Goal: Obtain resource: Download file/media

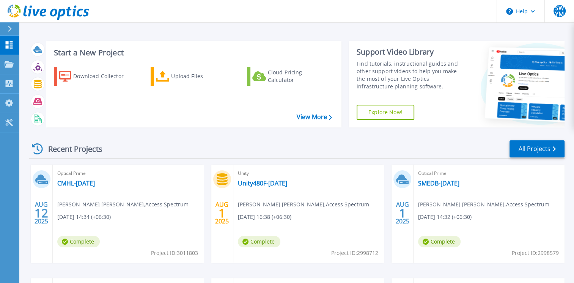
scroll to position [76, 0]
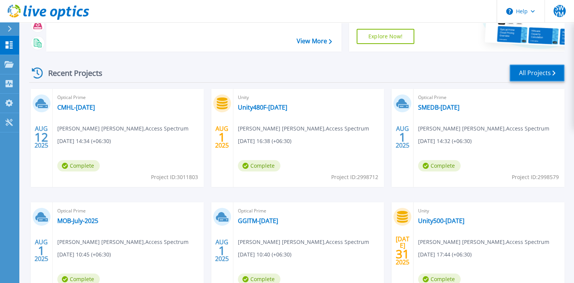
click at [523, 73] on link "All Projects" at bounding box center [537, 73] width 55 height 17
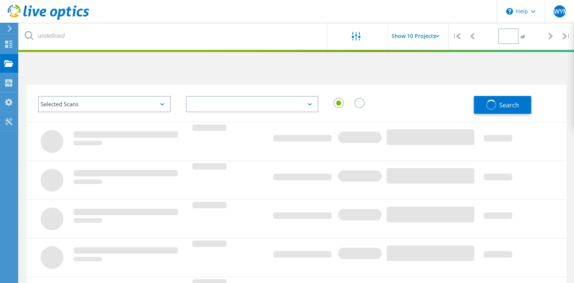
type input "1"
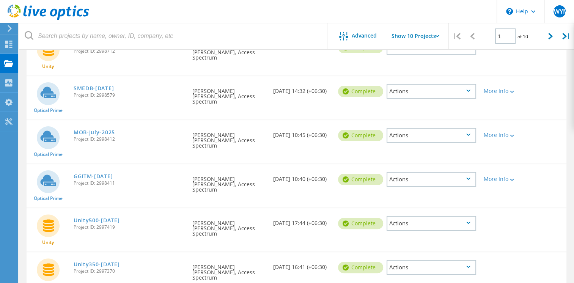
scroll to position [190, 0]
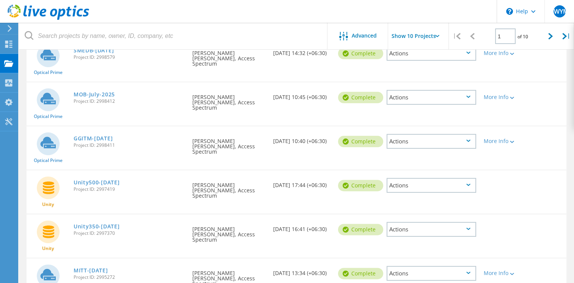
click at [135, 275] on span "Project ID: 2995272" at bounding box center [129, 277] width 111 height 5
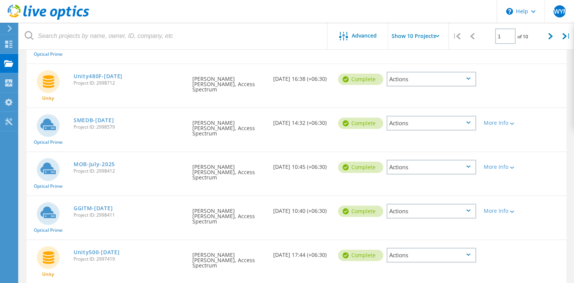
scroll to position [82, 0]
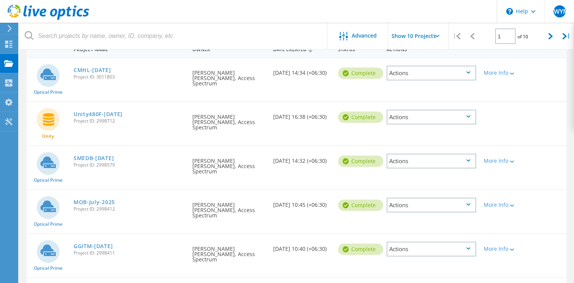
click at [141, 190] on div "MOB-July-2025 Project ID: 2998412" at bounding box center [129, 204] width 119 height 29
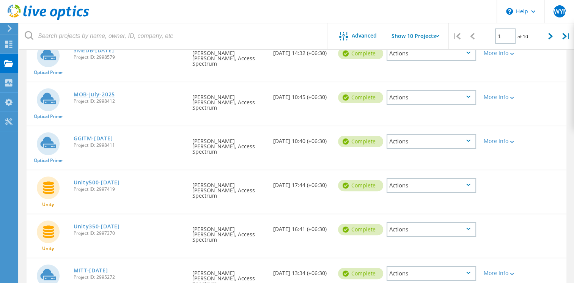
scroll to position [228, 0]
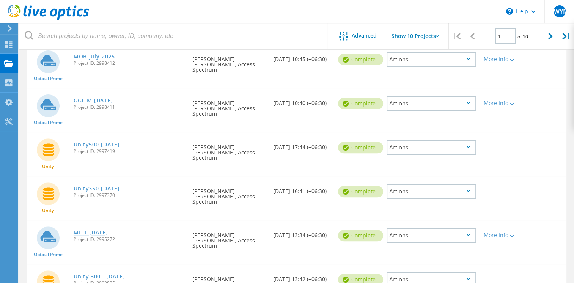
click at [104, 230] on link "MITT-[DATE]" at bounding box center [91, 232] width 35 height 5
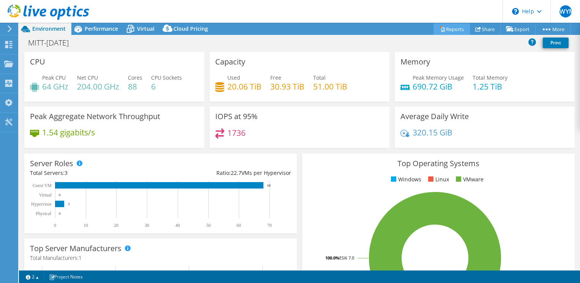
click at [443, 26] on link "Reports" at bounding box center [452, 29] width 36 height 12
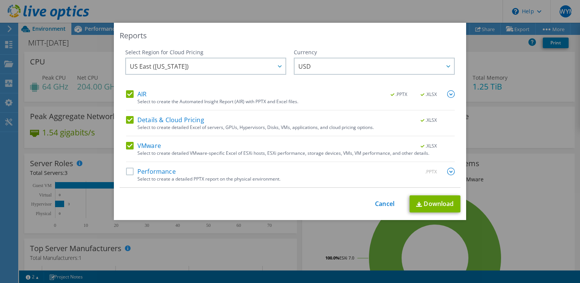
click at [128, 174] on label "Performance" at bounding box center [151, 172] width 50 height 8
click at [0, 0] on input "Performance" at bounding box center [0, 0] width 0 height 0
click at [437, 201] on link "Download" at bounding box center [435, 203] width 51 height 17
